Goal: Task Accomplishment & Management: Manage account settings

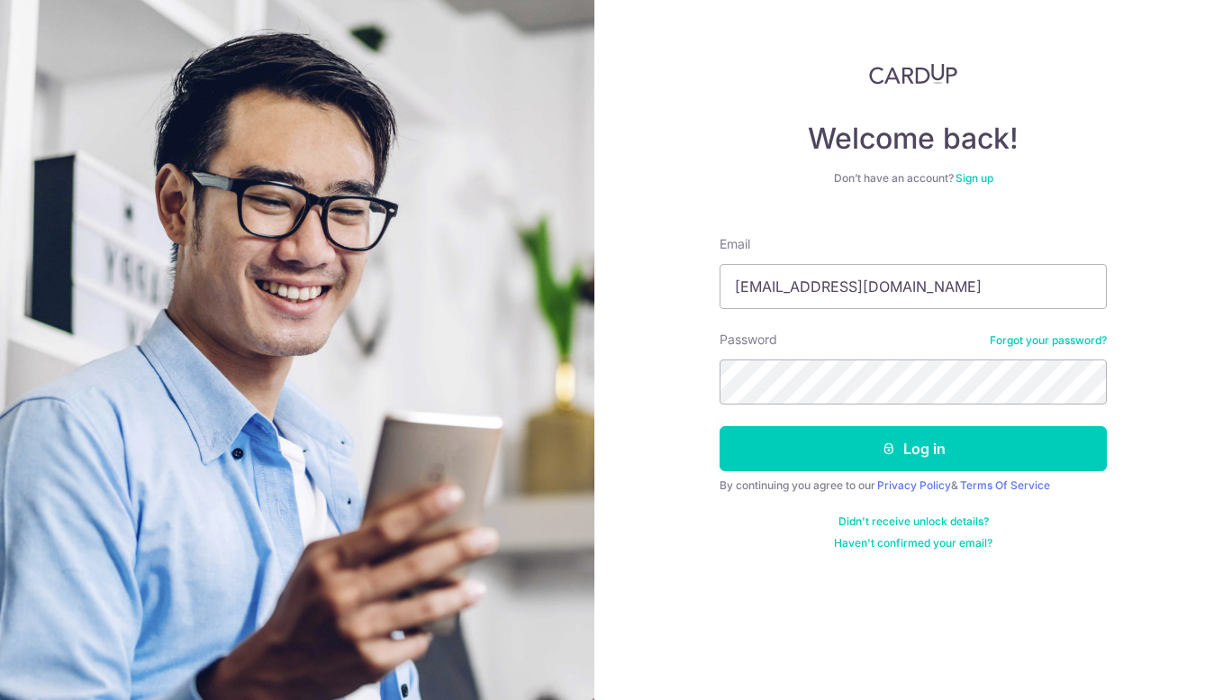
type input "[EMAIL_ADDRESS][DOMAIN_NAME]"
click at [720, 426] on button "Log in" at bounding box center [913, 448] width 387 height 45
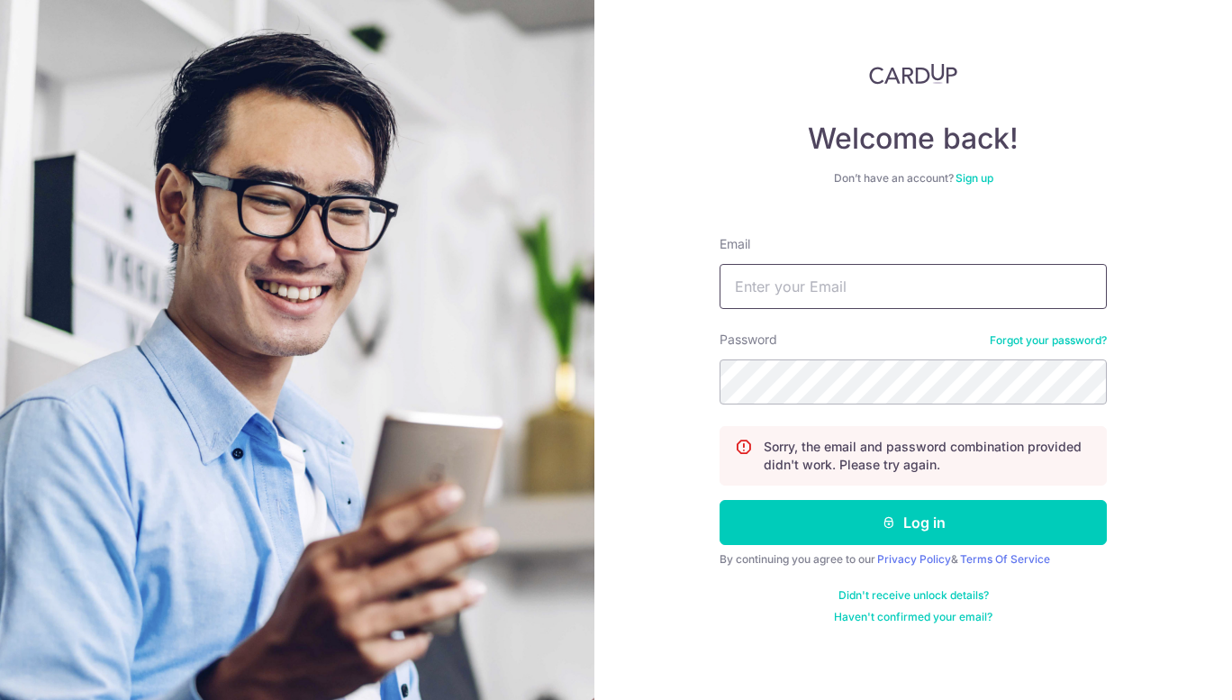
type input "[EMAIL_ADDRESS][DOMAIN_NAME]"
click at [720, 500] on button "Log in" at bounding box center [913, 522] width 387 height 45
type input "wong_jinwei@hotmail.com"
click at [720, 500] on button "Log in" at bounding box center [913, 522] width 387 height 45
